Goal: Find contact information: Find contact information

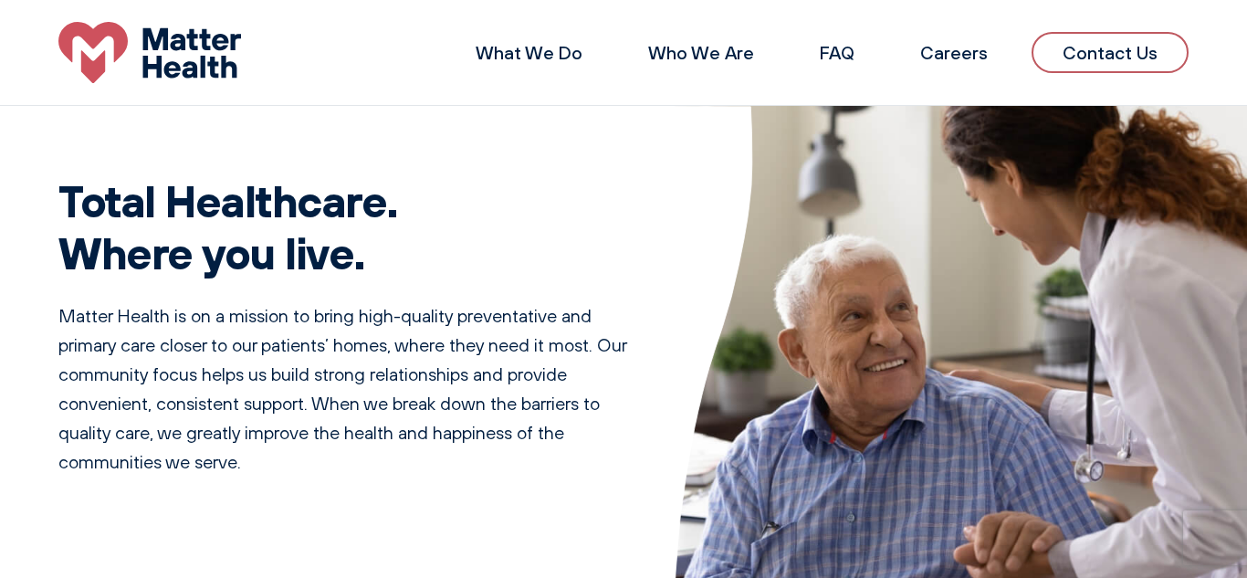
click at [1144, 49] on link "Contact Us" at bounding box center [1109, 52] width 157 height 41
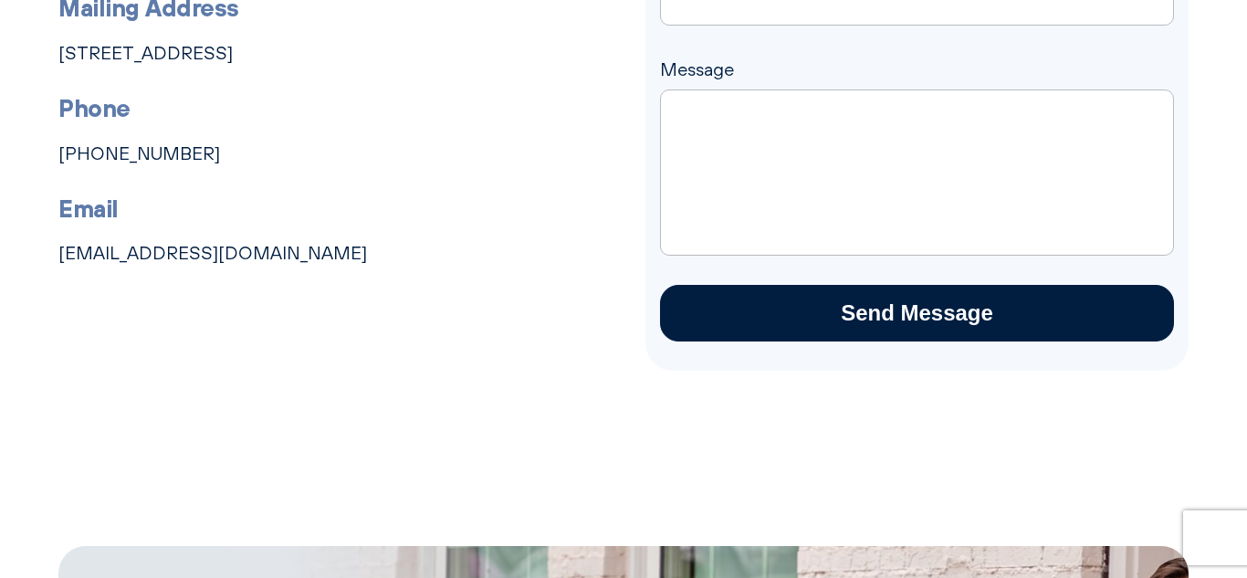
scroll to position [397, 0]
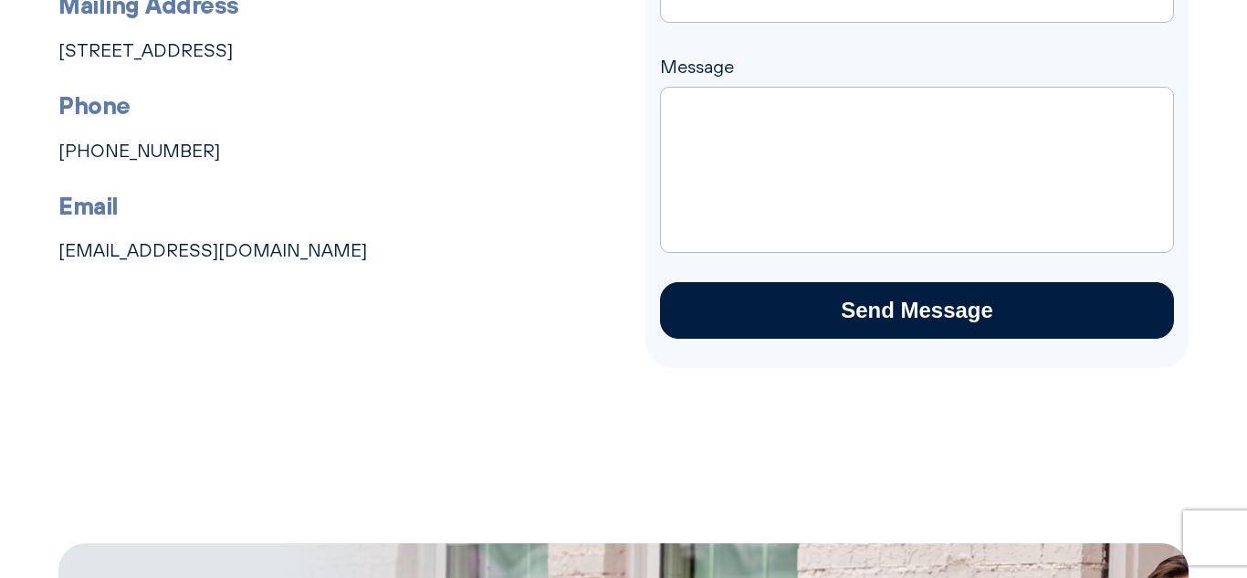
drag, startPoint x: 55, startPoint y: 150, endPoint x: 176, endPoint y: 156, distance: 121.6
click at [176, 156] on div "Have Some Questions? Matter Health is here for you. If you have any questions, …" at bounding box center [623, 81] width 1247 height 571
copy link "[PHONE_NUMBER]"
click at [176, 156] on li "Phone [PHONE_NUMBER]" at bounding box center [340, 126] width 565 height 79
drag, startPoint x: 47, startPoint y: 49, endPoint x: 395, endPoint y: 77, distance: 348.9
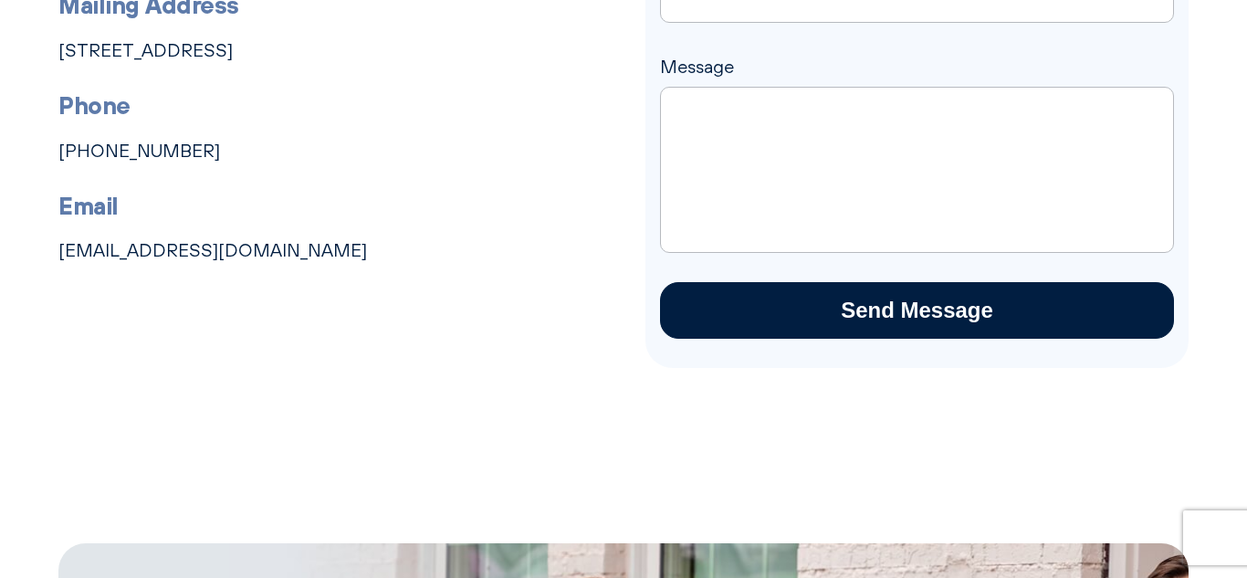
click at [395, 77] on div "Have Some Questions? Matter Health is here for you. If you have any questions, …" at bounding box center [623, 81] width 1247 height 571
copy ul "[STREET_ADDRESS] Phone"
